Goal: Find contact information: Find contact information

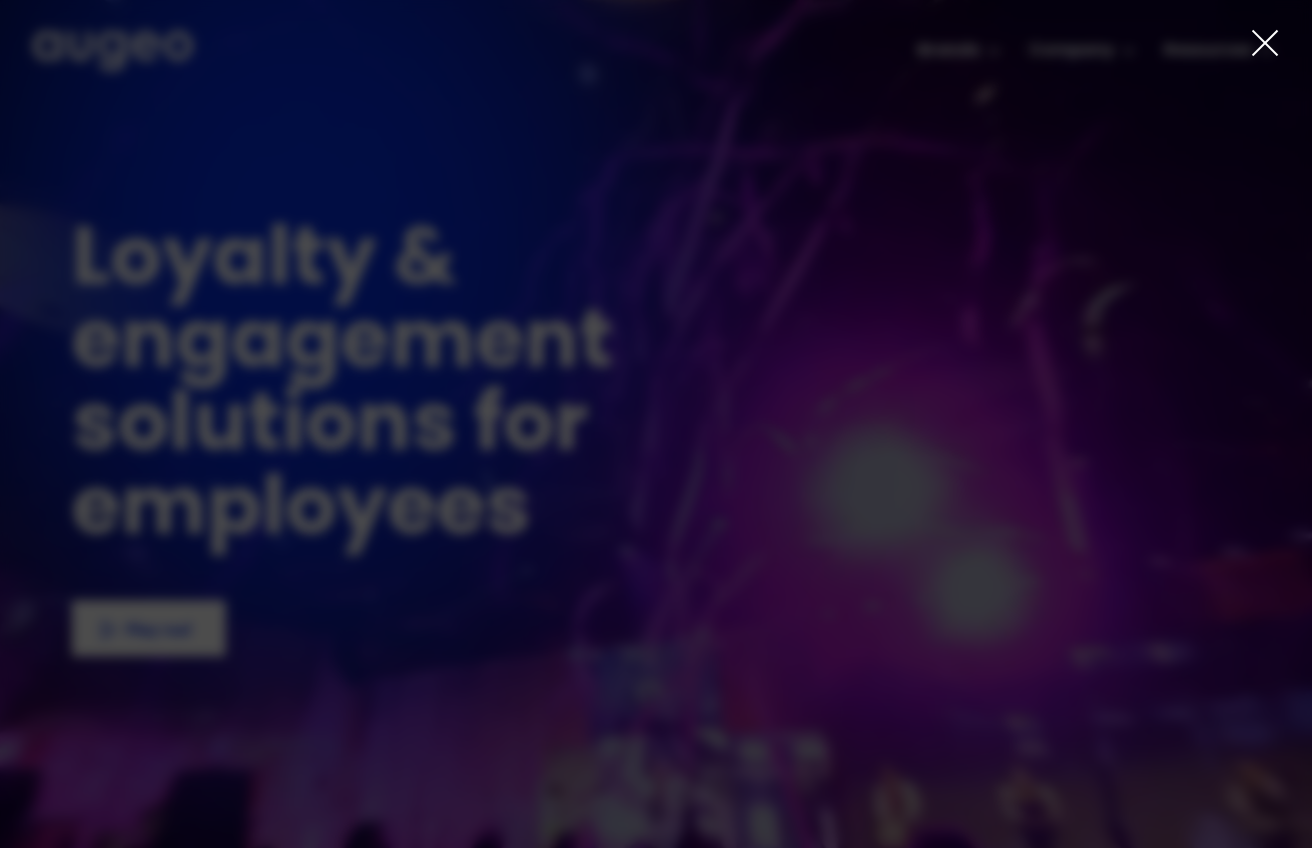
click at [1269, 42] on icon at bounding box center [1265, 43] width 30 height 30
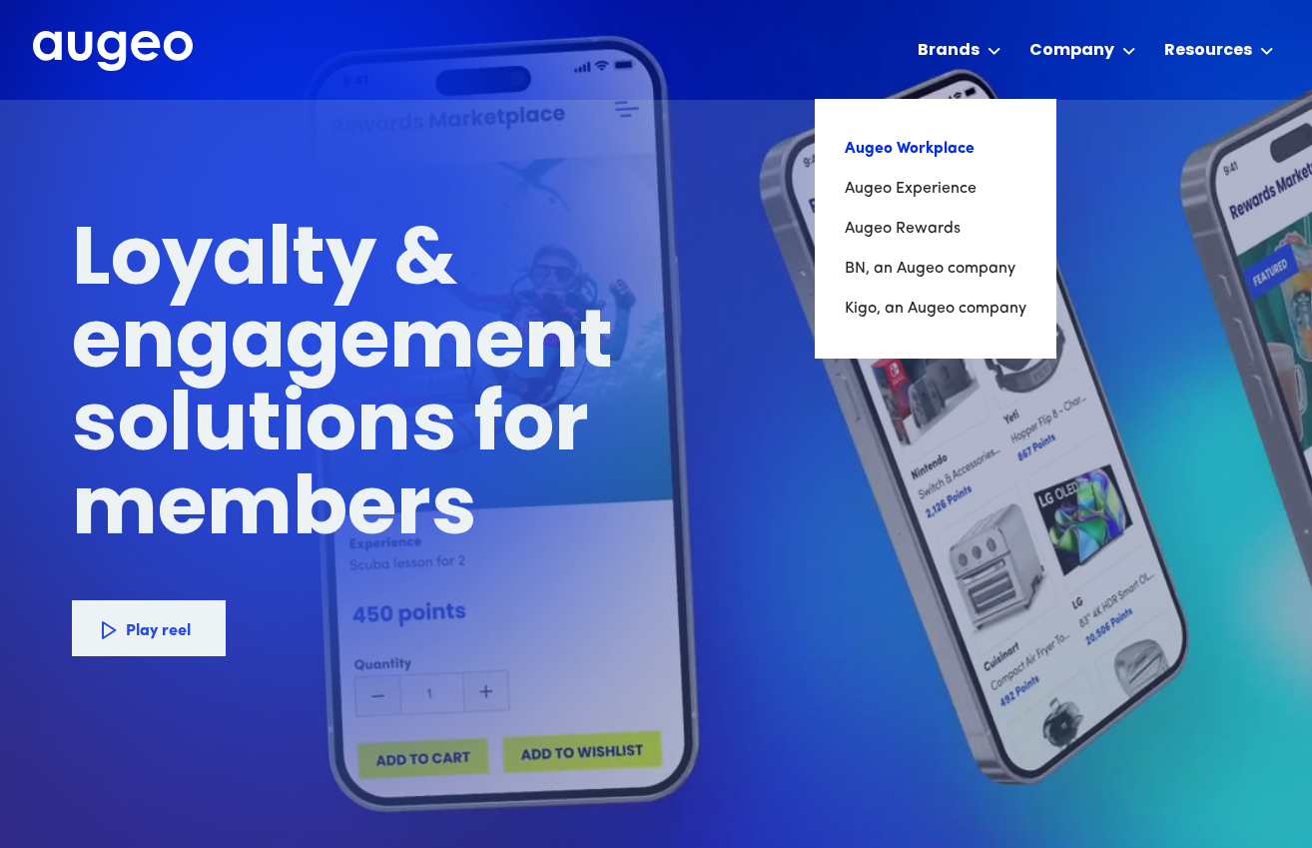
click at [907, 153] on link "Augeo Workplace" at bounding box center [936, 149] width 182 height 40
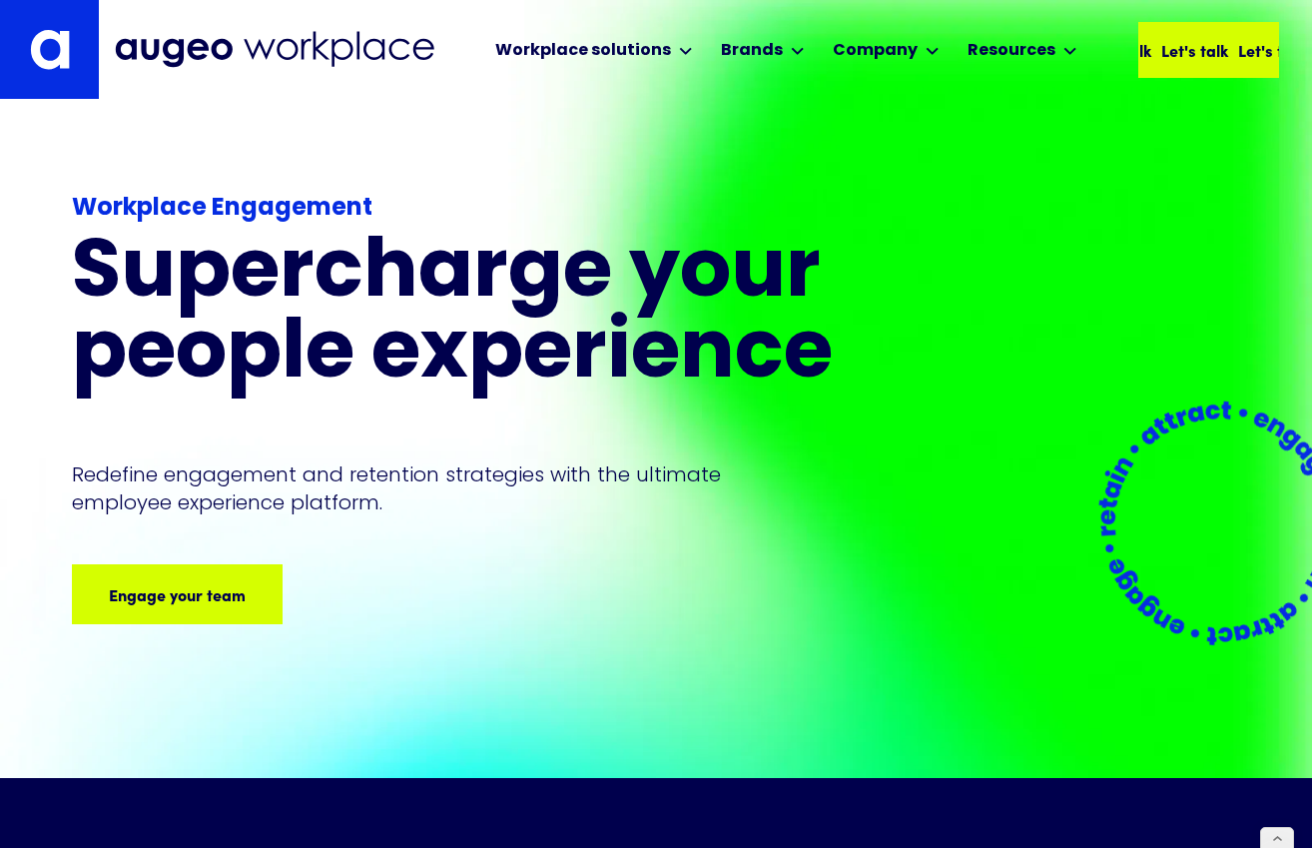
click at [1202, 55] on div "Let's talk Let's talk Let's talk Let's talk" at bounding box center [1185, 50] width 308 height 24
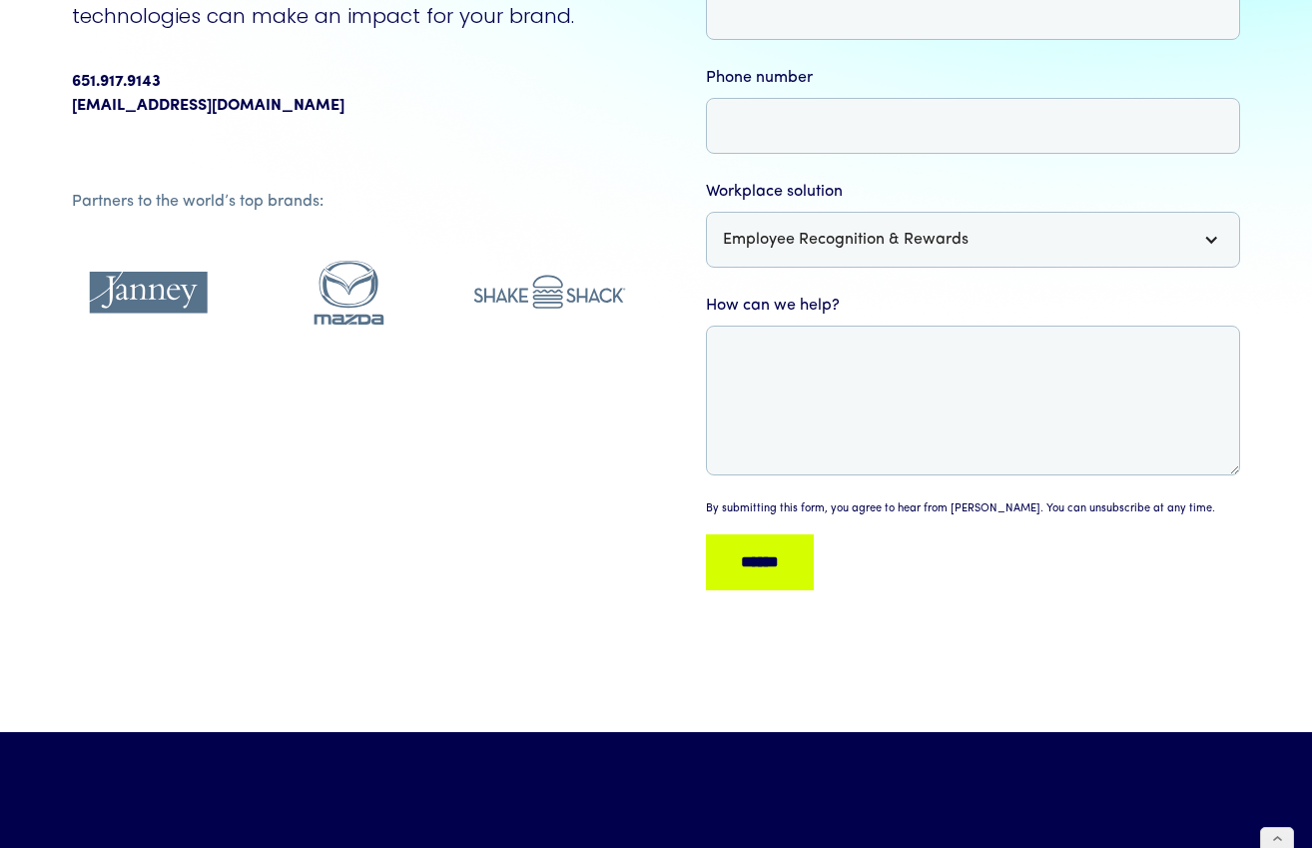
scroll to position [473, 0]
